Goal: Transaction & Acquisition: Book appointment/travel/reservation

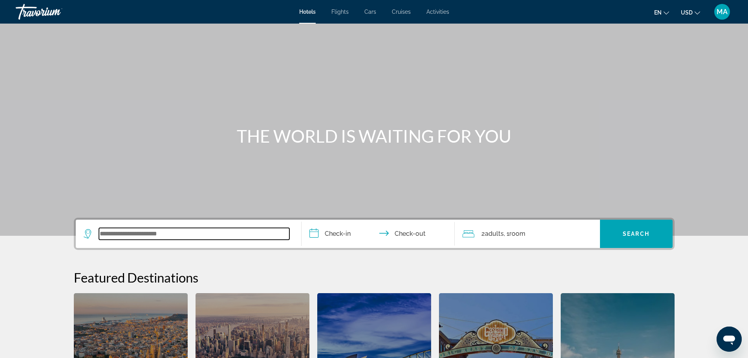
click at [129, 232] on input "Search widget" at bounding box center [194, 234] width 190 height 12
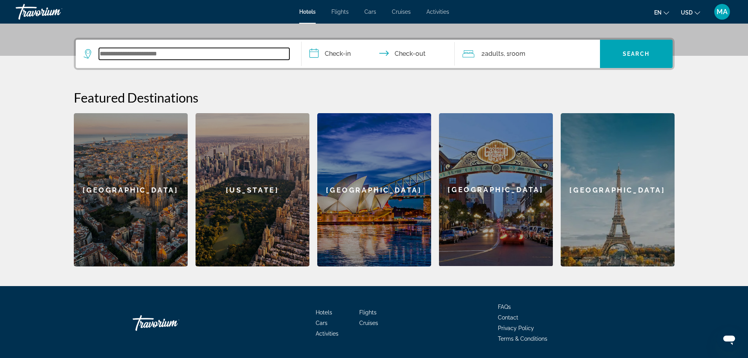
scroll to position [192, 0]
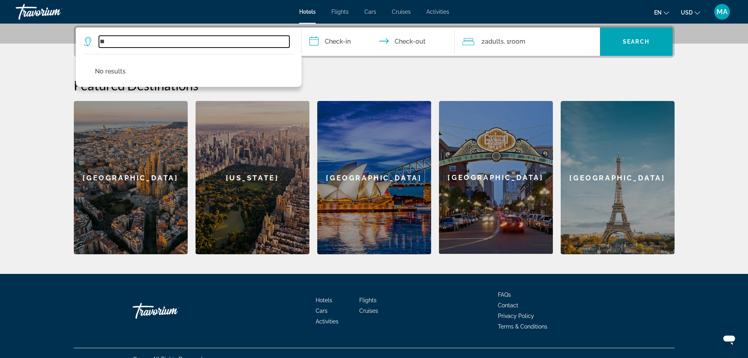
type input "*"
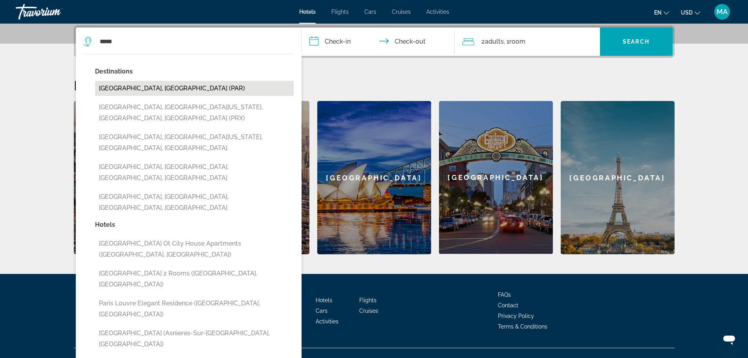
click at [132, 89] on button "[GEOGRAPHIC_DATA], [GEOGRAPHIC_DATA] (PAR)" at bounding box center [194, 88] width 199 height 15
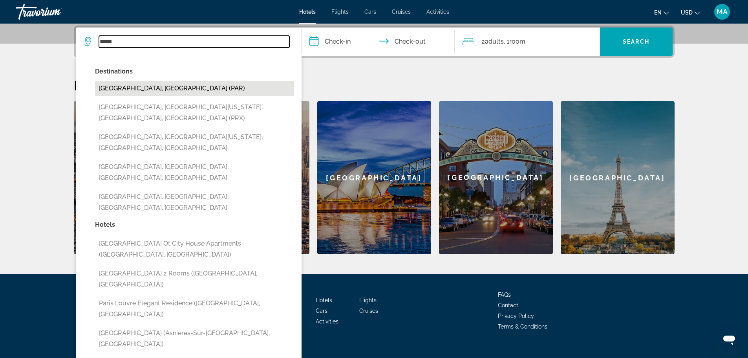
type input "**********"
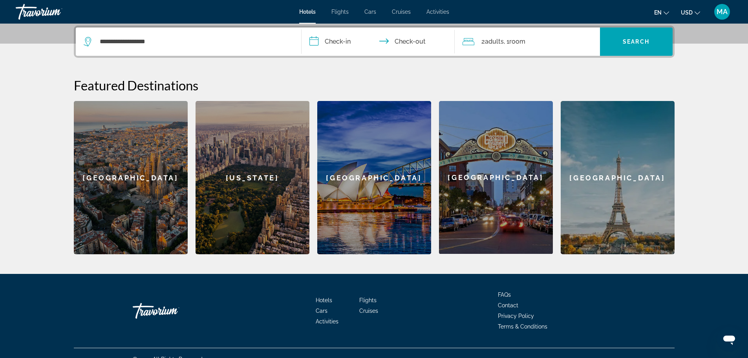
click at [316, 42] on input "**********" at bounding box center [379, 42] width 156 height 31
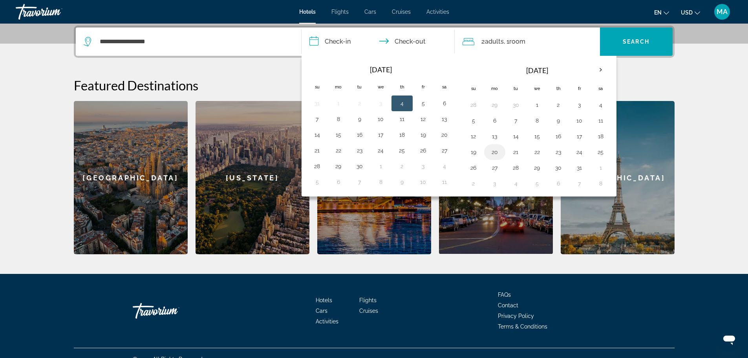
click at [495, 153] on button "20" at bounding box center [494, 151] width 13 height 11
click at [517, 152] on button "21" at bounding box center [516, 151] width 13 height 11
type input "**********"
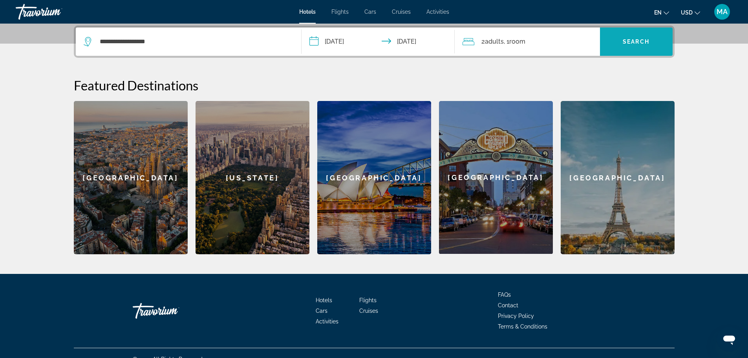
click at [627, 44] on span "Search" at bounding box center [636, 41] width 27 height 6
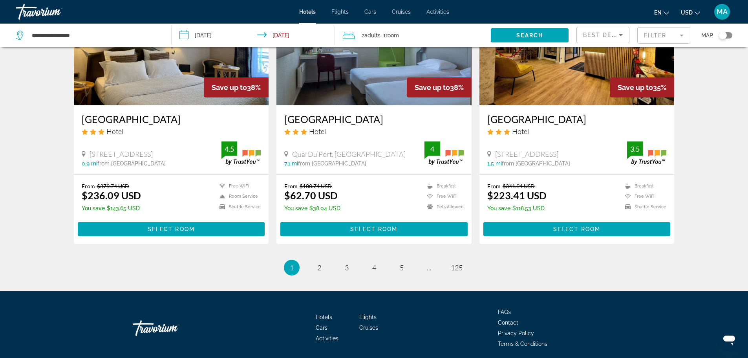
scroll to position [987, 0]
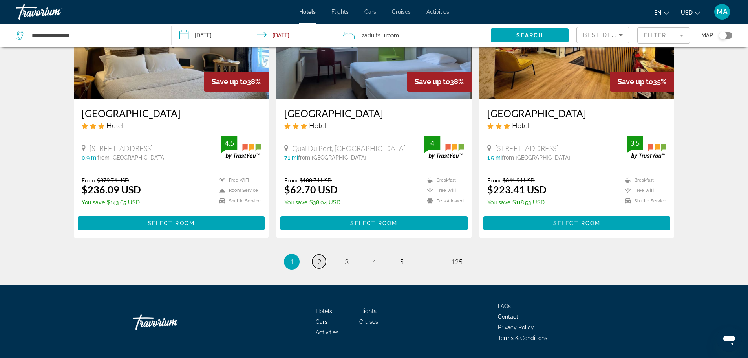
click at [322, 254] on link "page 2" at bounding box center [319, 261] width 14 height 14
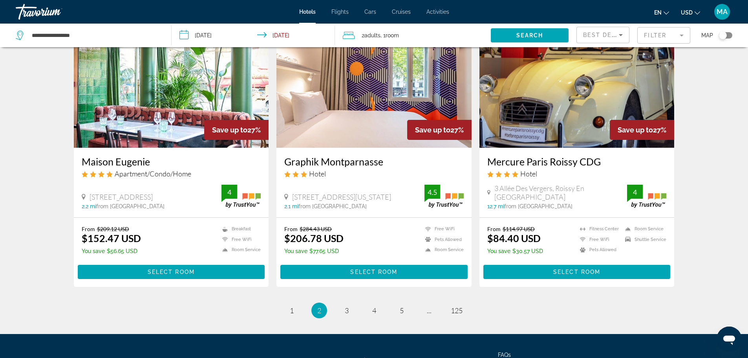
scroll to position [975, 0]
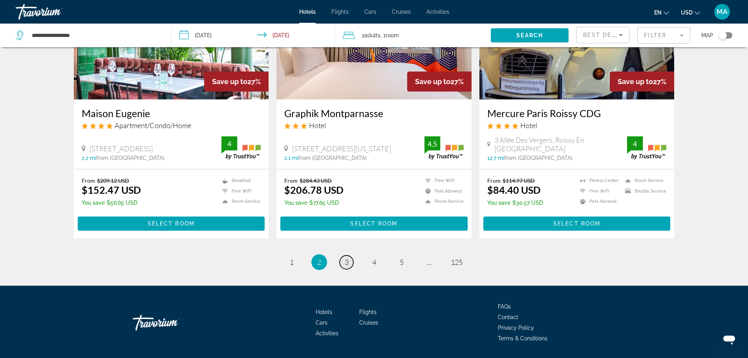
click at [345, 258] on span "3" at bounding box center [347, 262] width 4 height 9
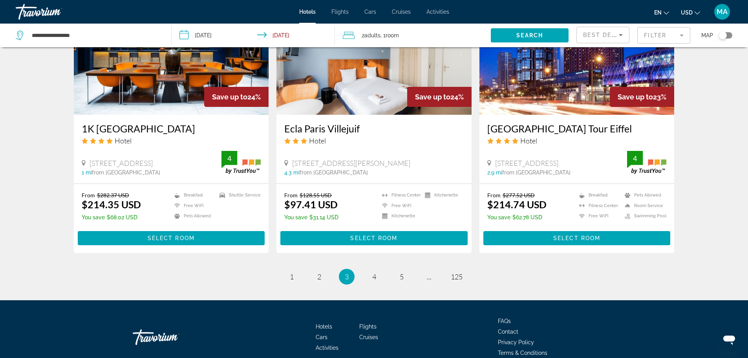
scroll to position [976, 0]
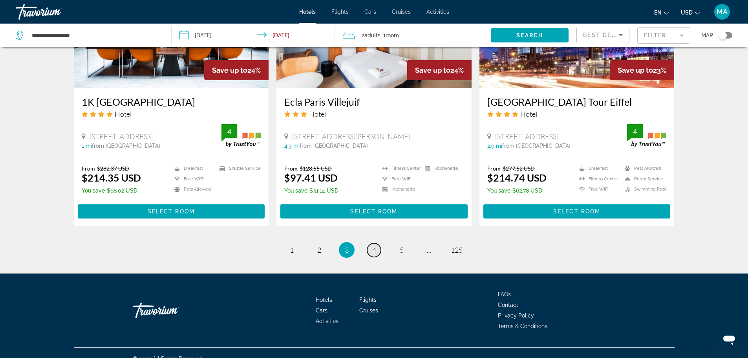
click at [374, 245] on span "4" at bounding box center [374, 249] width 4 height 9
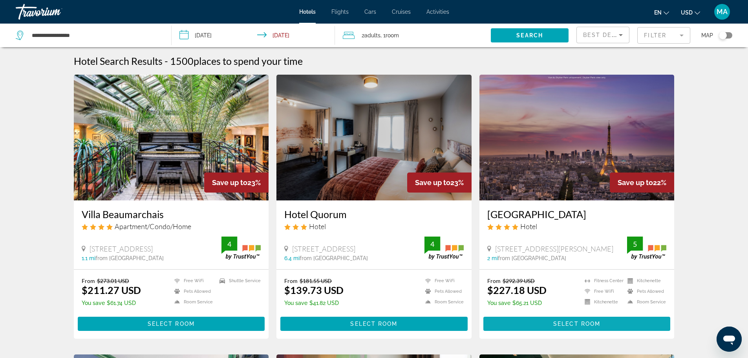
click at [565, 323] on span "Select Room" at bounding box center [576, 323] width 47 height 6
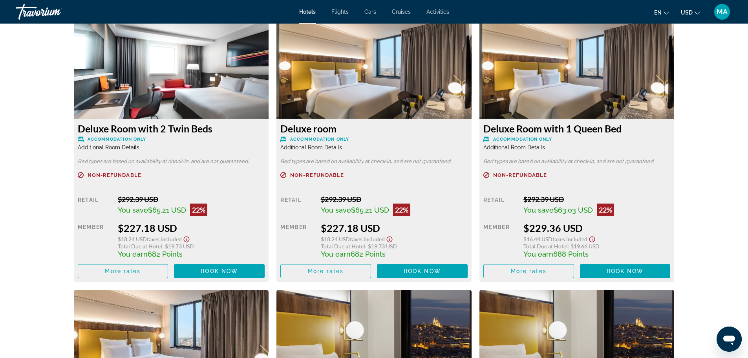
scroll to position [1099, 0]
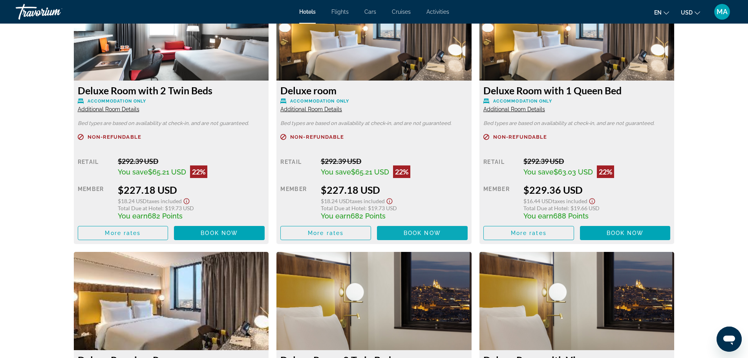
click at [429, 230] on span "Book now" at bounding box center [422, 233] width 37 height 6
